Goal: Consume media (video, audio): Consume media (video, audio)

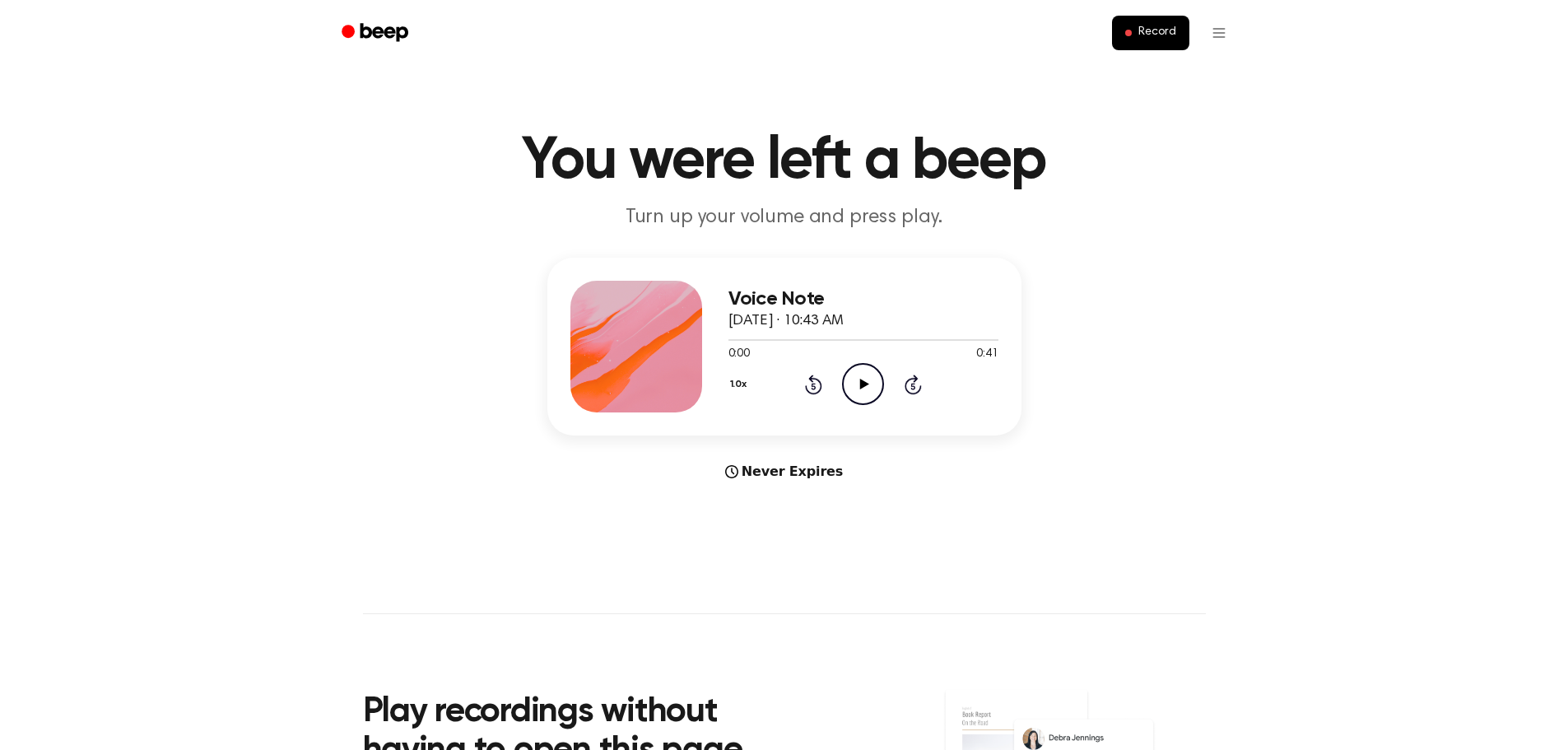
click at [880, 387] on icon "Play Audio" at bounding box center [863, 384] width 42 height 42
drag, startPoint x: 787, startPoint y: 339, endPoint x: 720, endPoint y: 333, distance: 67.3
click at [720, 333] on div "Voice Note [DATE] · 10:43 AM 0:12 0:41 Your browser does not support the [objec…" at bounding box center [784, 347] width 474 height 178
click at [729, 339] on div at bounding box center [864, 339] width 270 height 13
drag, startPoint x: 734, startPoint y: 476, endPoint x: 749, endPoint y: 475, distance: 15.0
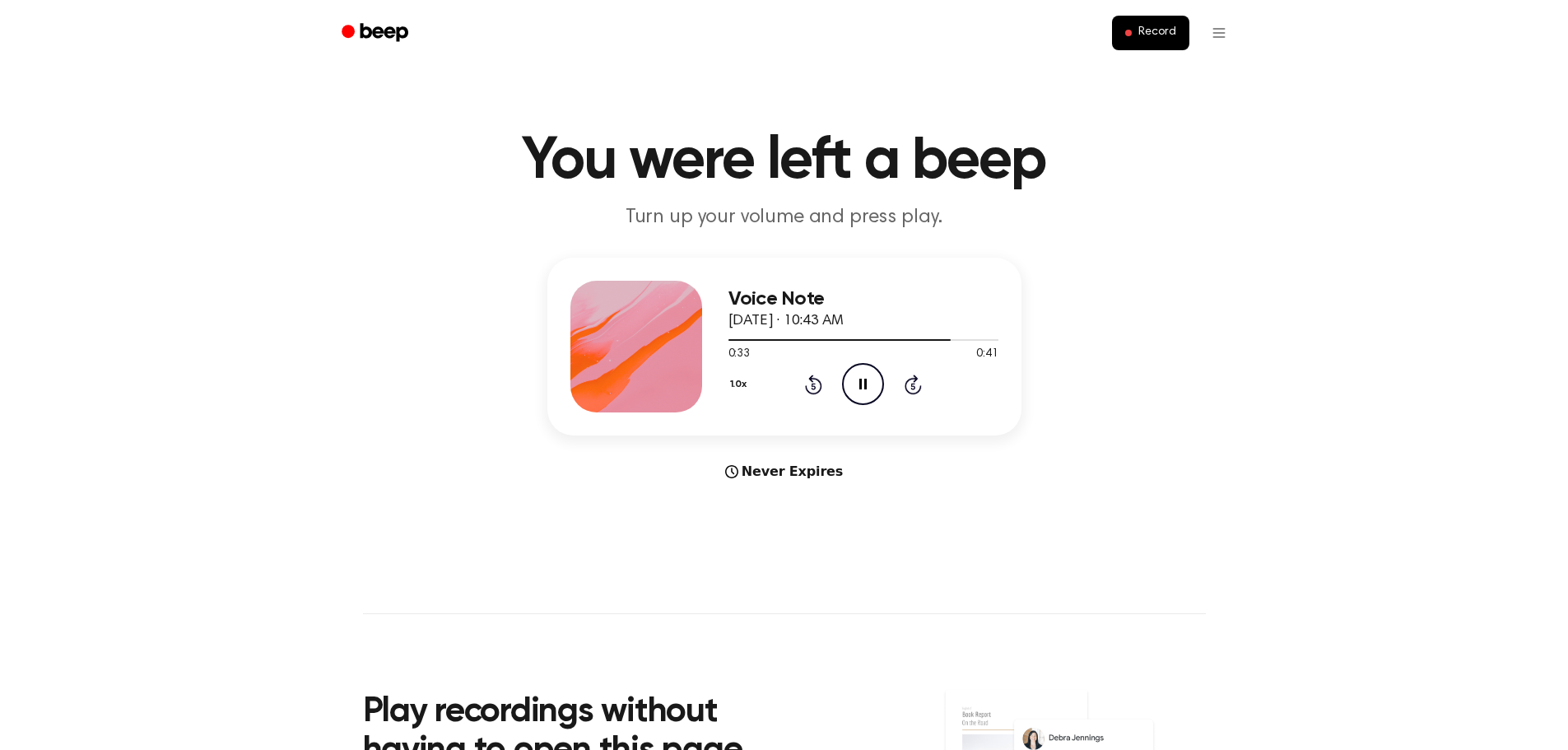
click at [749, 475] on div "Never Expires" at bounding box center [784, 472] width 474 height 20
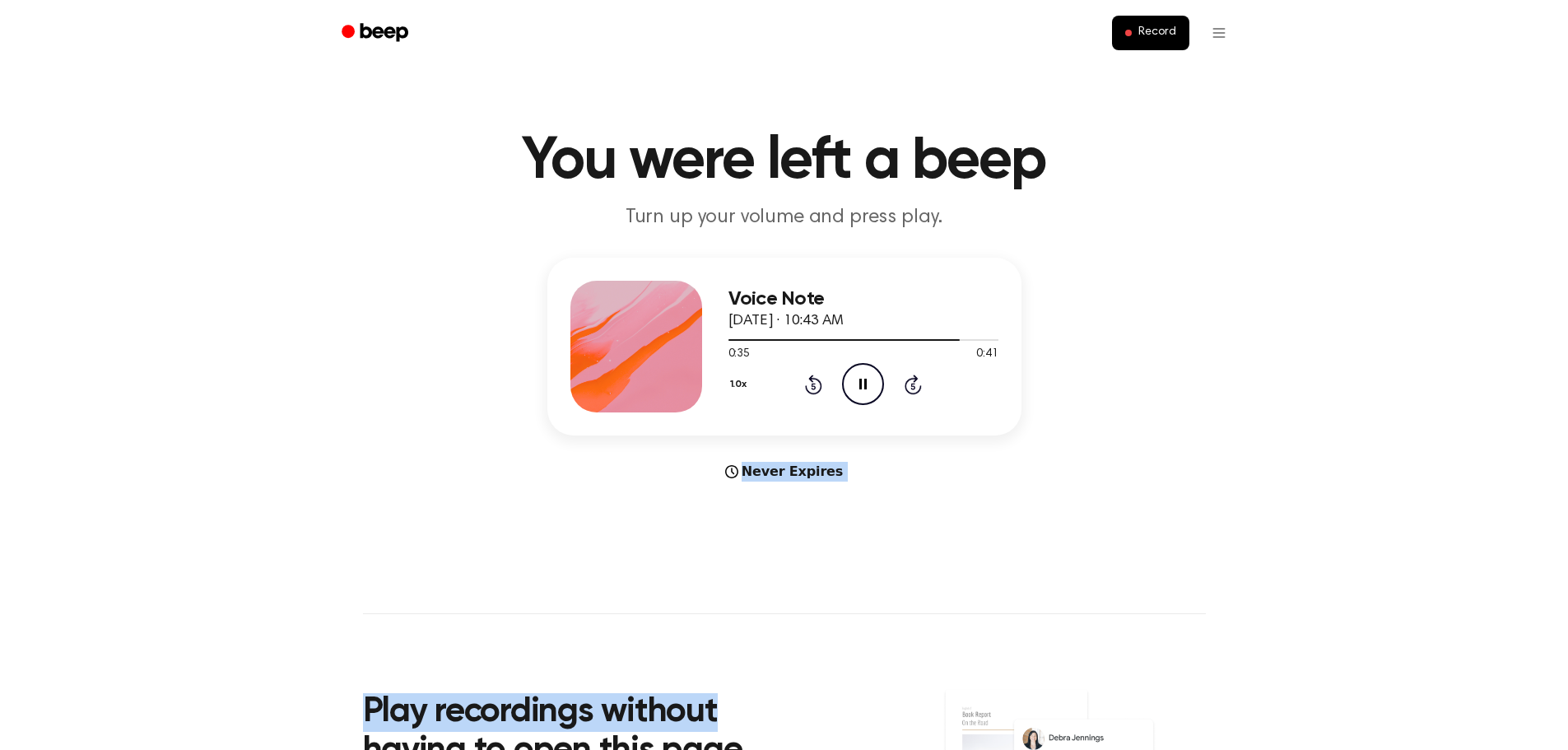
drag, startPoint x: 748, startPoint y: 483, endPoint x: 739, endPoint y: 487, distance: 9.8
click at [747, 475] on main "You were left a beep Turn up your volume and press play. Voice Note [DATE] · 10…" at bounding box center [784, 491] width 1568 height 984
click at [725, 526] on main "You were left a beep Turn up your volume and press play. Voice Note [DATE] · 10…" at bounding box center [784, 491] width 1568 height 984
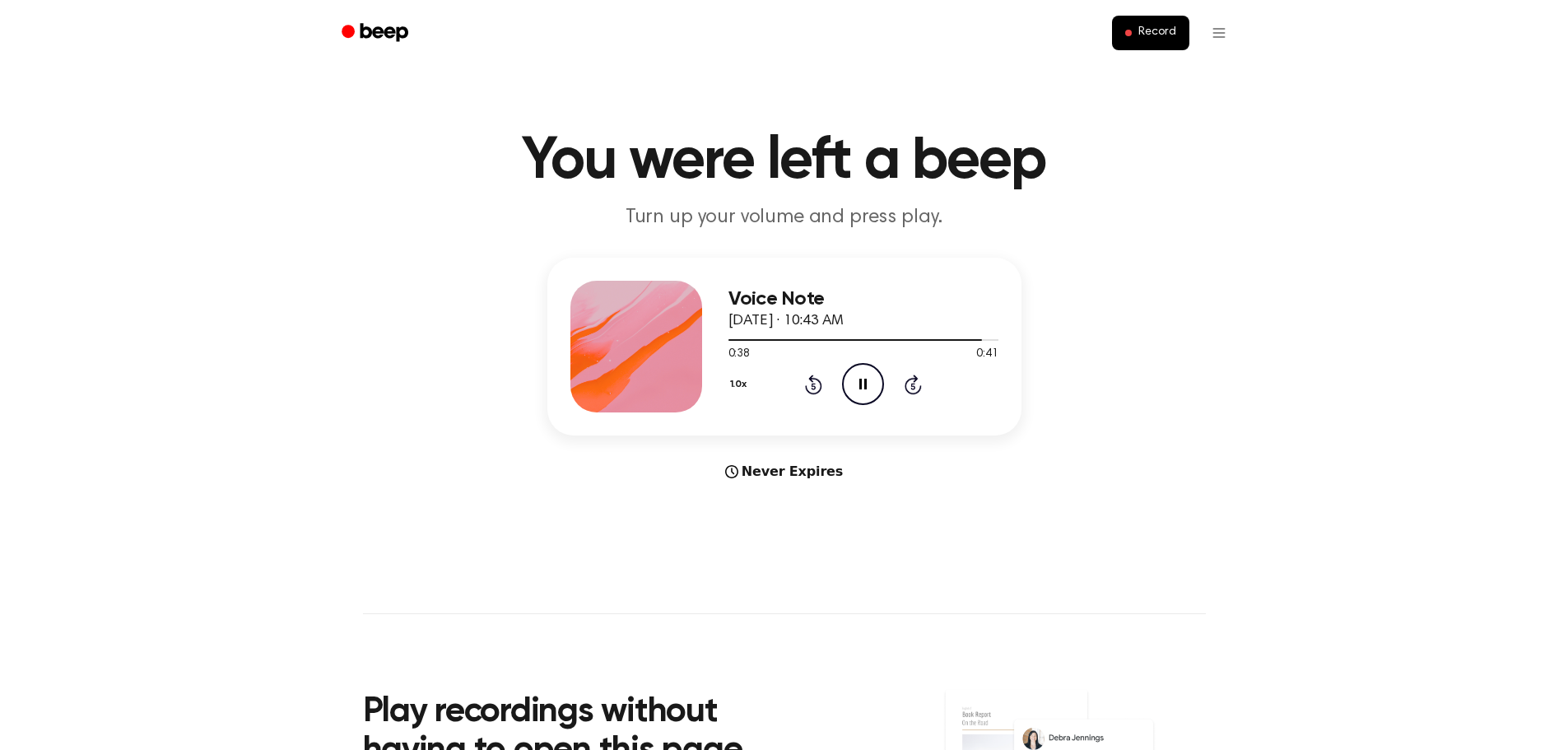
drag, startPoint x: 845, startPoint y: 469, endPoint x: 837, endPoint y: 468, distance: 8.1
click at [837, 468] on div "Never Expires" at bounding box center [784, 472] width 474 height 20
drag, startPoint x: 816, startPoint y: 471, endPoint x: 743, endPoint y: 483, distance: 74.0
click at [752, 471] on div "Never Expires" at bounding box center [784, 472] width 474 height 20
click at [744, 505] on main "You were left a beep Turn up your volume and press play. Voice Note [DATE] · 10…" at bounding box center [784, 491] width 1568 height 984
